Goal: Transaction & Acquisition: Purchase product/service

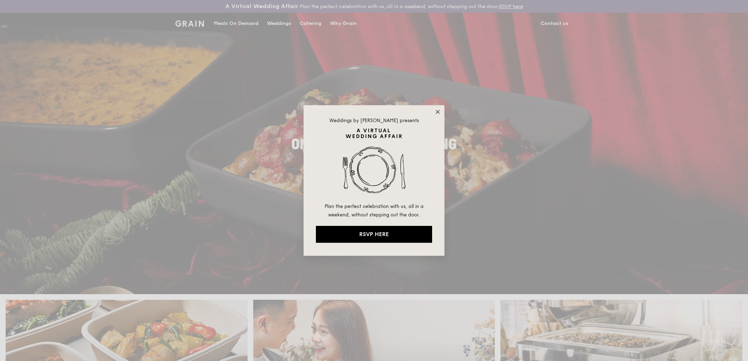
click at [437, 109] on icon at bounding box center [437, 112] width 6 height 6
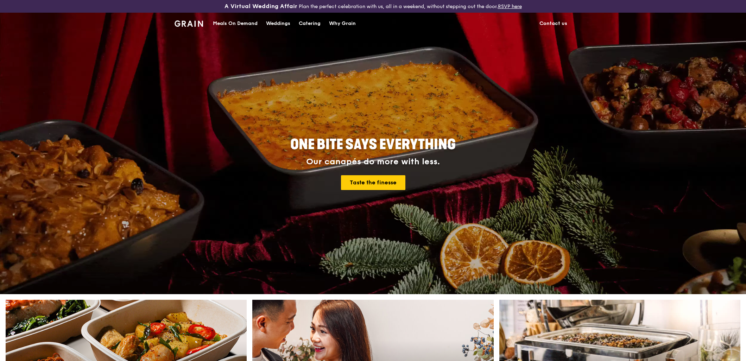
click at [241, 24] on div "Meals On Demand" at bounding box center [235, 23] width 45 height 21
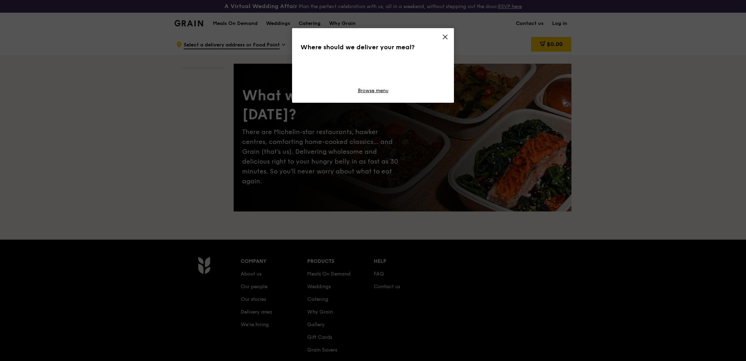
click at [305, 23] on div "A Virtual Wedding Affair Plan the perfect celebration with us, all in a weekend…" at bounding box center [373, 224] width 746 height 448
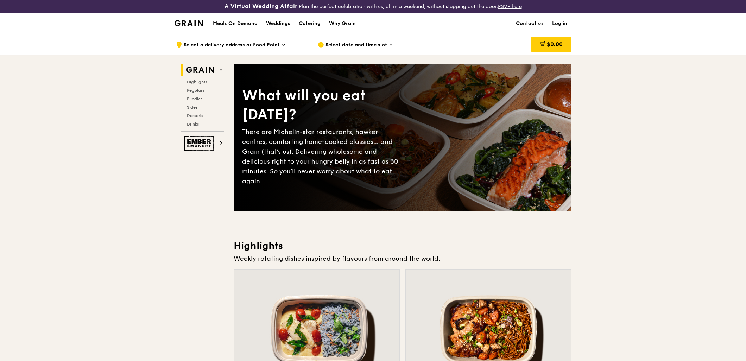
drag, startPoint x: 133, startPoint y: 150, endPoint x: 128, endPoint y: 154, distance: 6.0
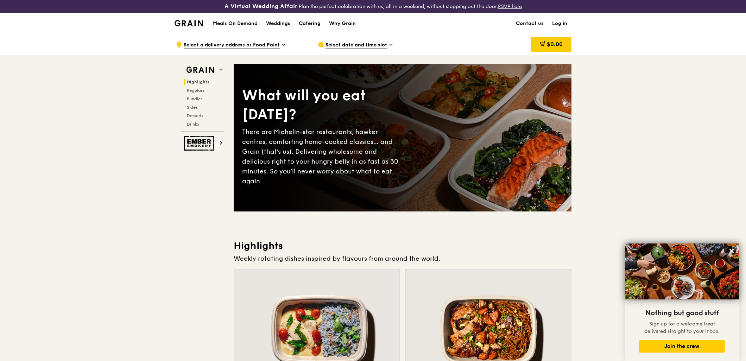
click at [318, 23] on div "Catering" at bounding box center [310, 23] width 22 height 21
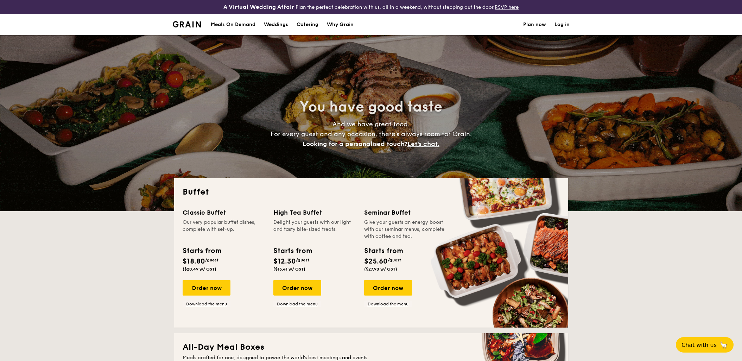
select select
click at [304, 23] on h1 "Catering" at bounding box center [308, 24] width 22 height 21
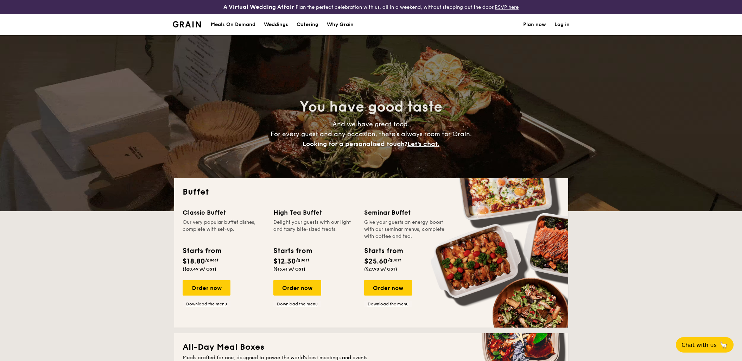
click at [312, 24] on h1 "Catering" at bounding box center [308, 24] width 22 height 21
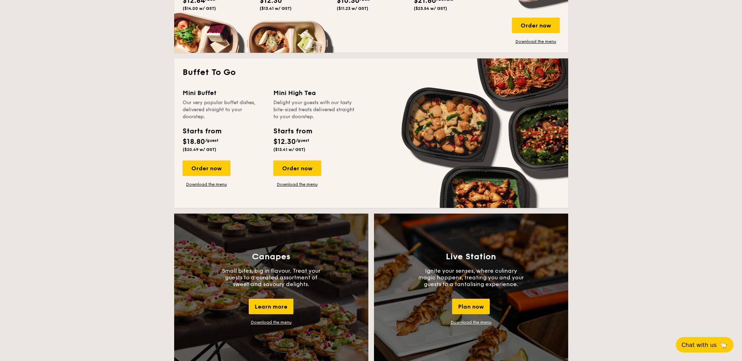
scroll to position [430, 0]
click at [296, 166] on div "Order now" at bounding box center [297, 168] width 48 height 15
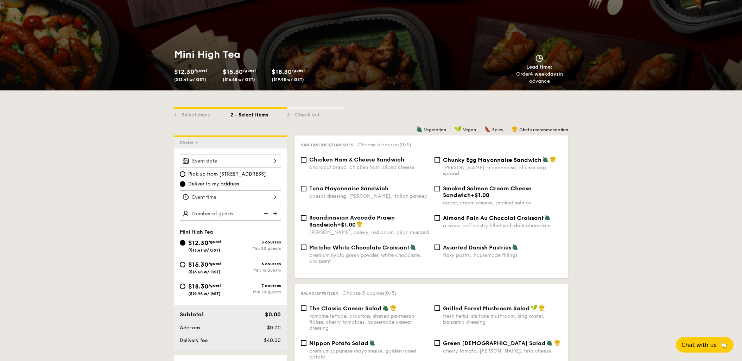
scroll to position [424, 0]
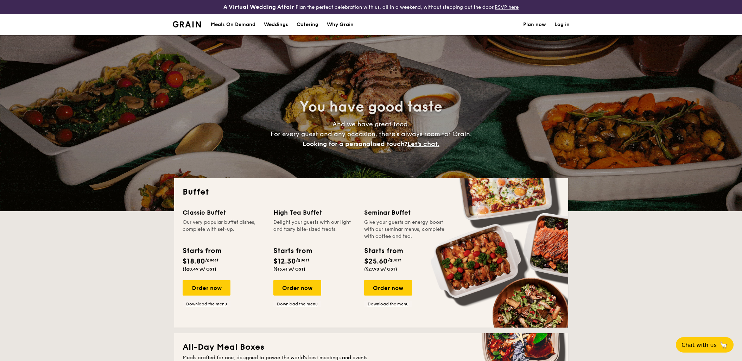
select select
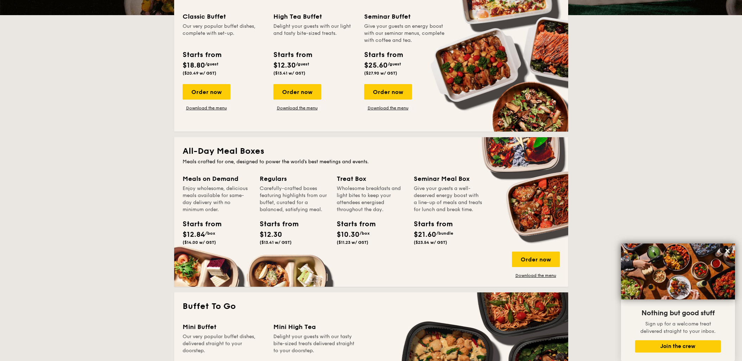
scroll to position [102, 0]
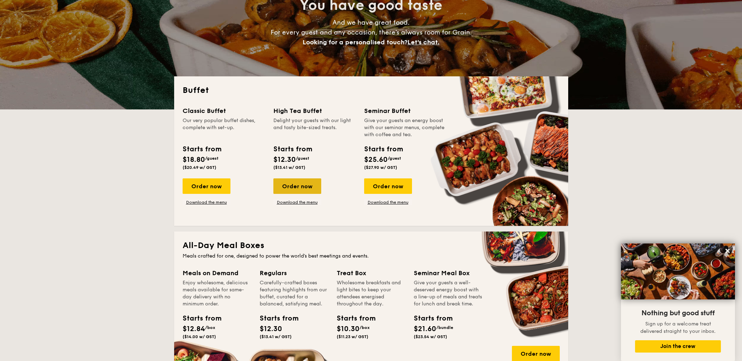
click at [278, 187] on div "Order now" at bounding box center [297, 185] width 48 height 15
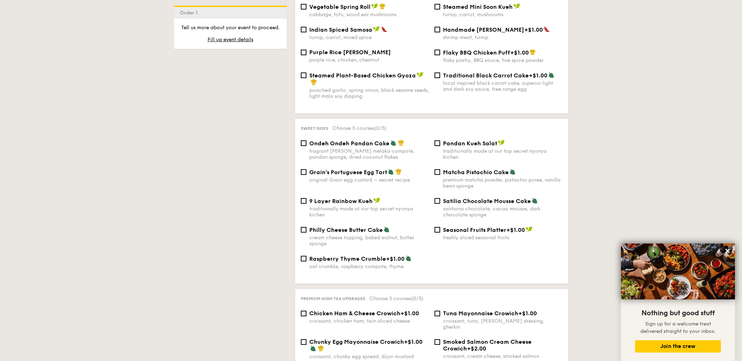
scroll to position [743, 0]
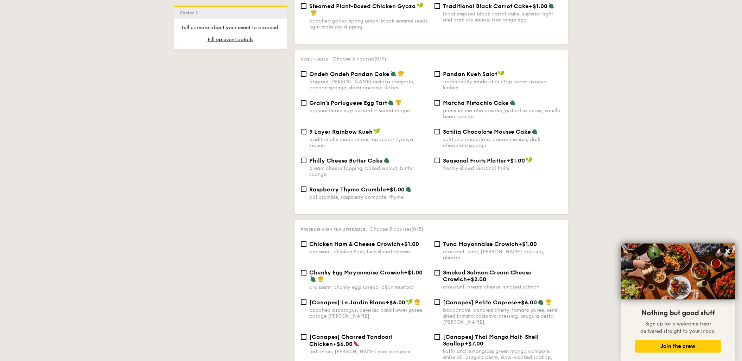
drag, startPoint x: 446, startPoint y: 62, endPoint x: 495, endPoint y: 70, distance: 50.2
click at [495, 70] on div "Sweet sides Choose 5 courses (0/5) Ondeh Ondeh Pandan Cake fragrant gula melaka…" at bounding box center [431, 132] width 273 height 165
copy label "Pandan Kueh Salat"
